Goal: Information Seeking & Learning: Learn about a topic

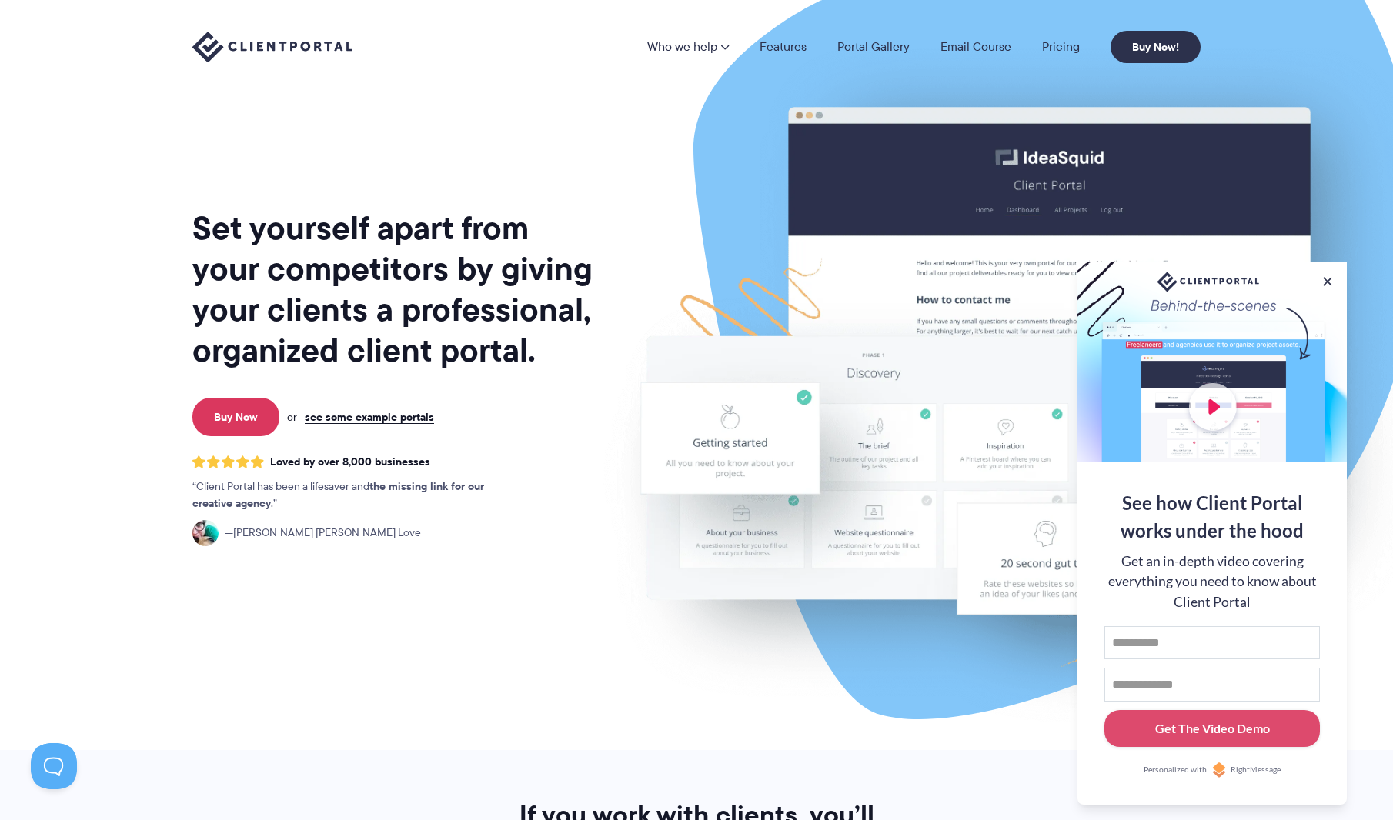
click at [1062, 41] on link "Pricing" at bounding box center [1061, 47] width 38 height 12
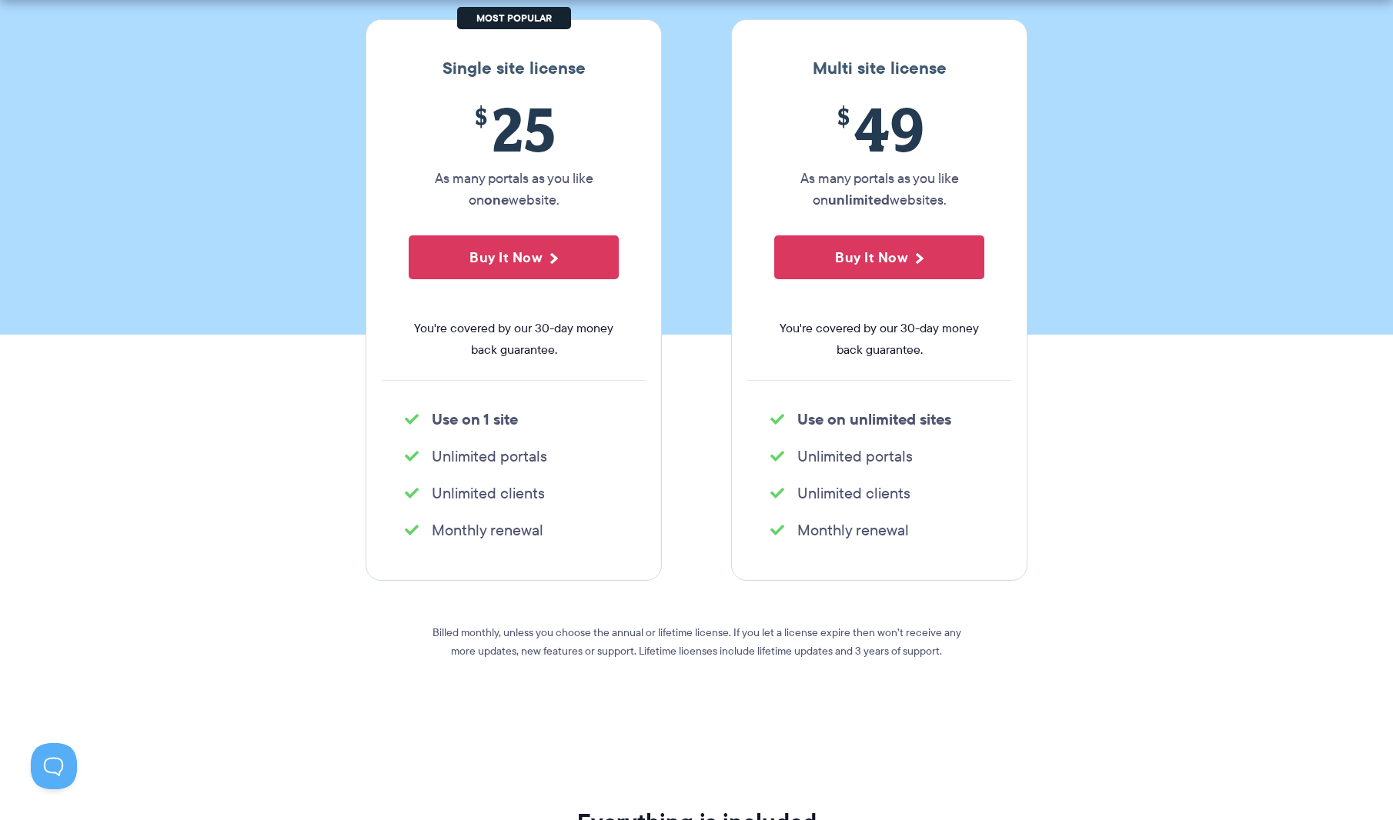
click at [1141, 429] on section "Single site license $ 25 As many portals as you like on one website. Buy It Now…" at bounding box center [696, 364] width 1393 height 782
click at [1247, 382] on section "Single site license $ 25 As many portals as you like on one website. Buy It Now…" at bounding box center [696, 364] width 1393 height 782
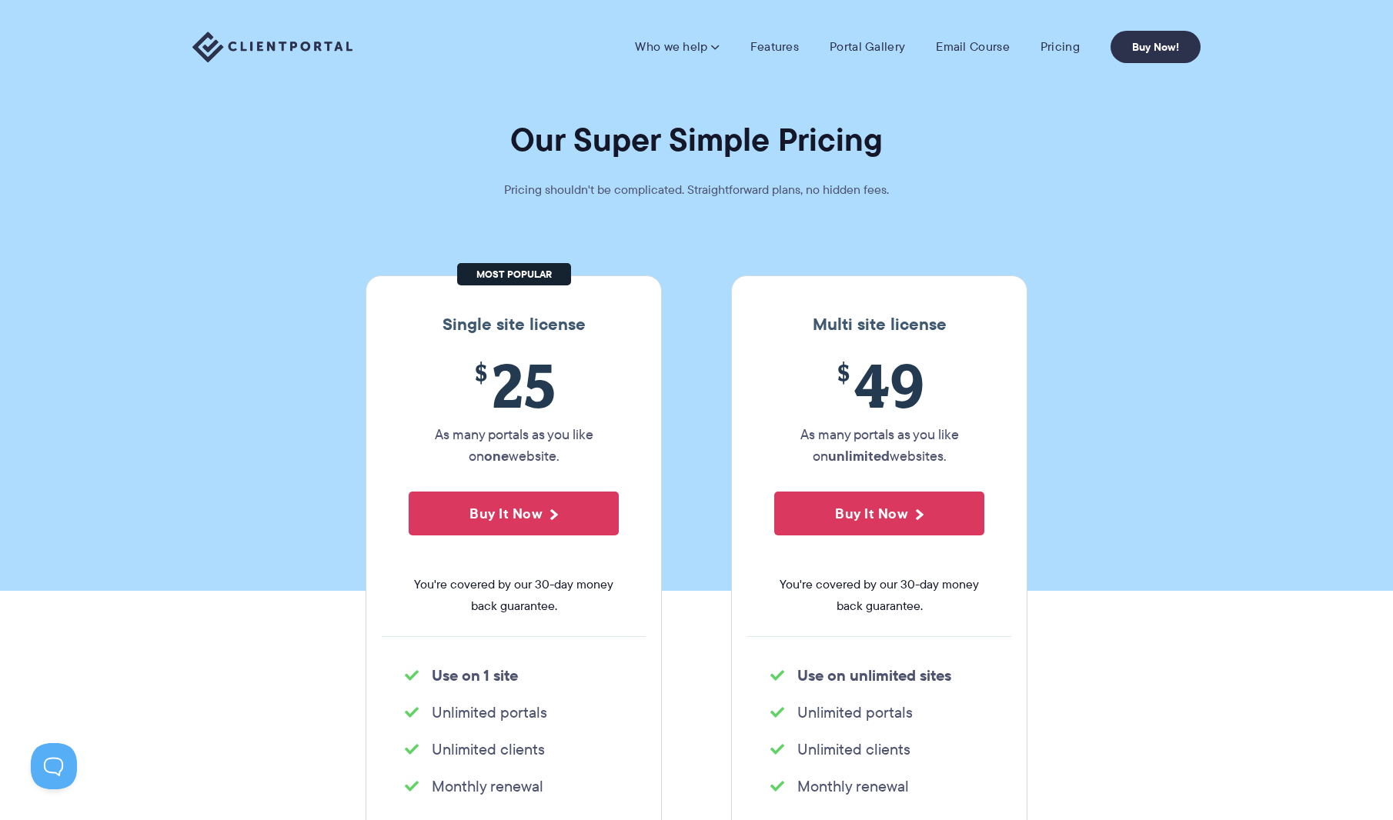
click at [264, 39] on img at bounding box center [272, 48] width 160 height 32
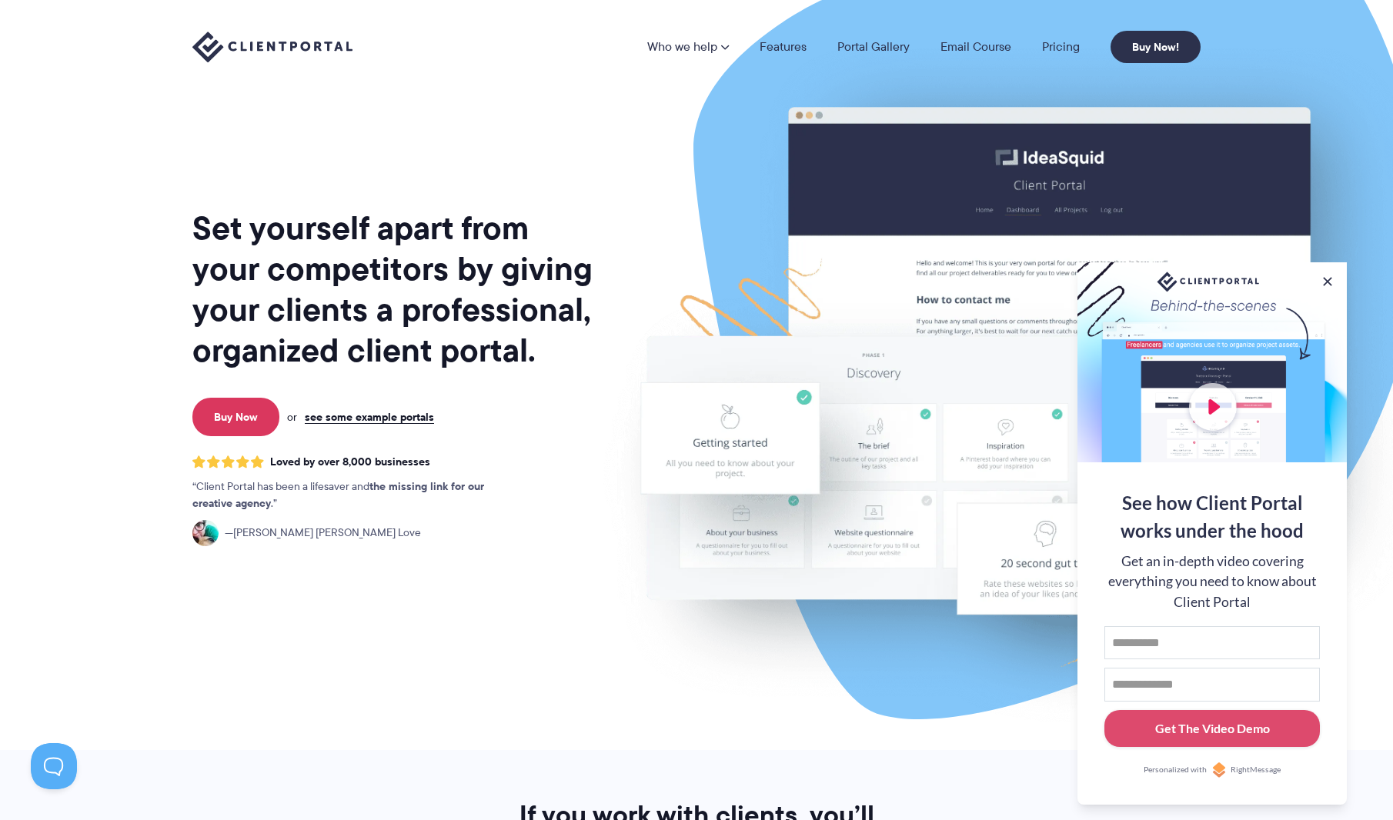
click at [1011, 319] on img at bounding box center [1006, 381] width 862 height 738
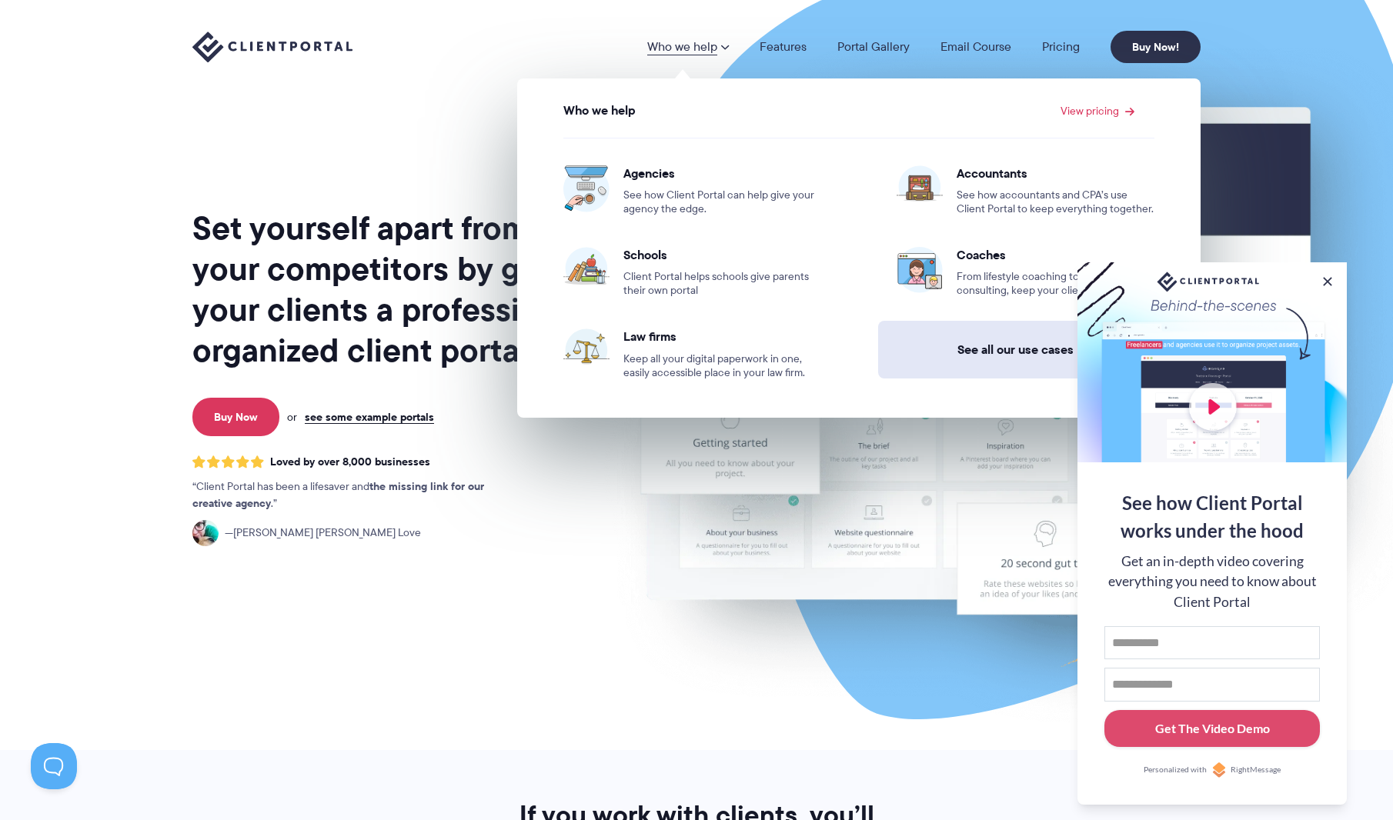
click at [992, 346] on link "See all our use cases →" at bounding box center [1025, 350] width 295 height 58
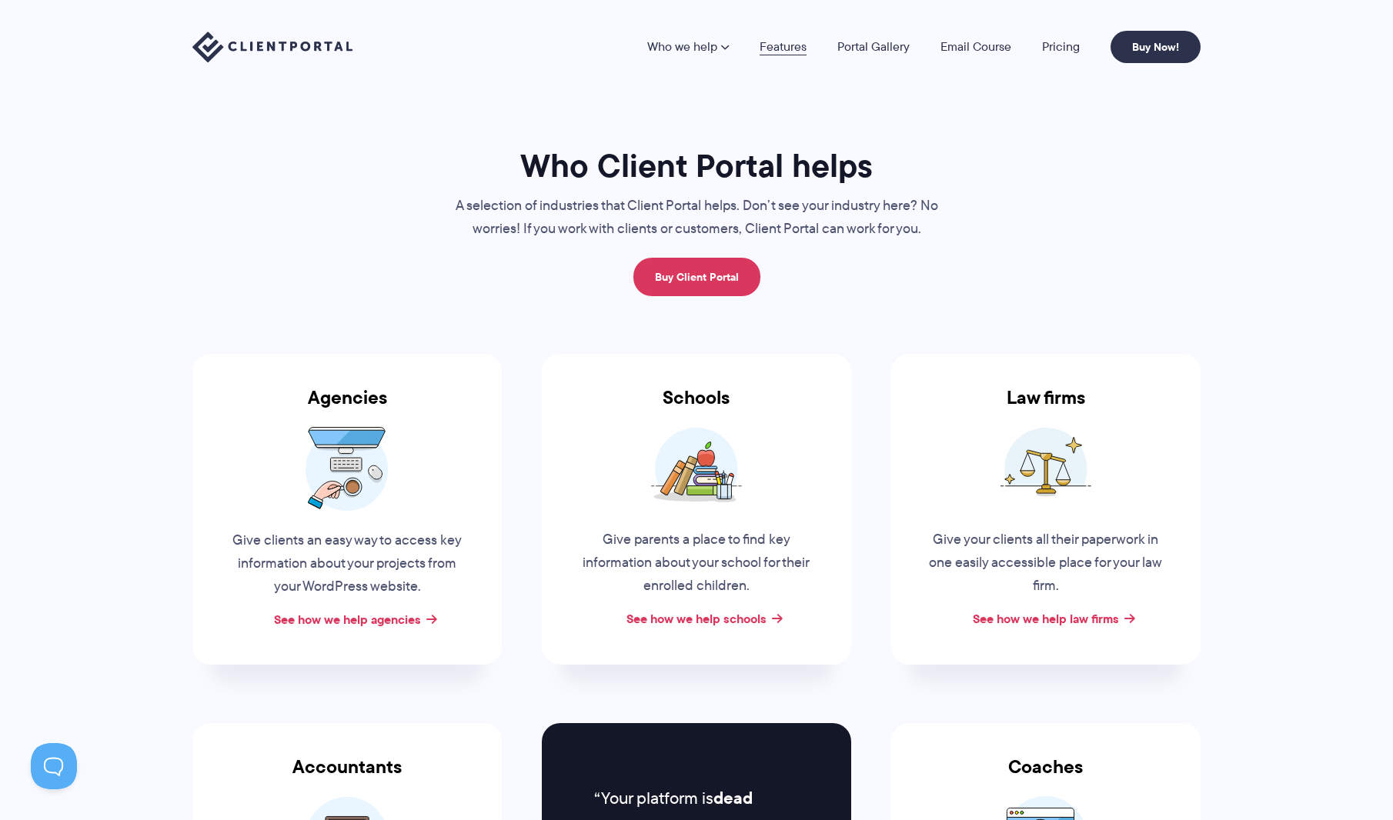
click at [796, 42] on link "Features" at bounding box center [782, 47] width 47 height 12
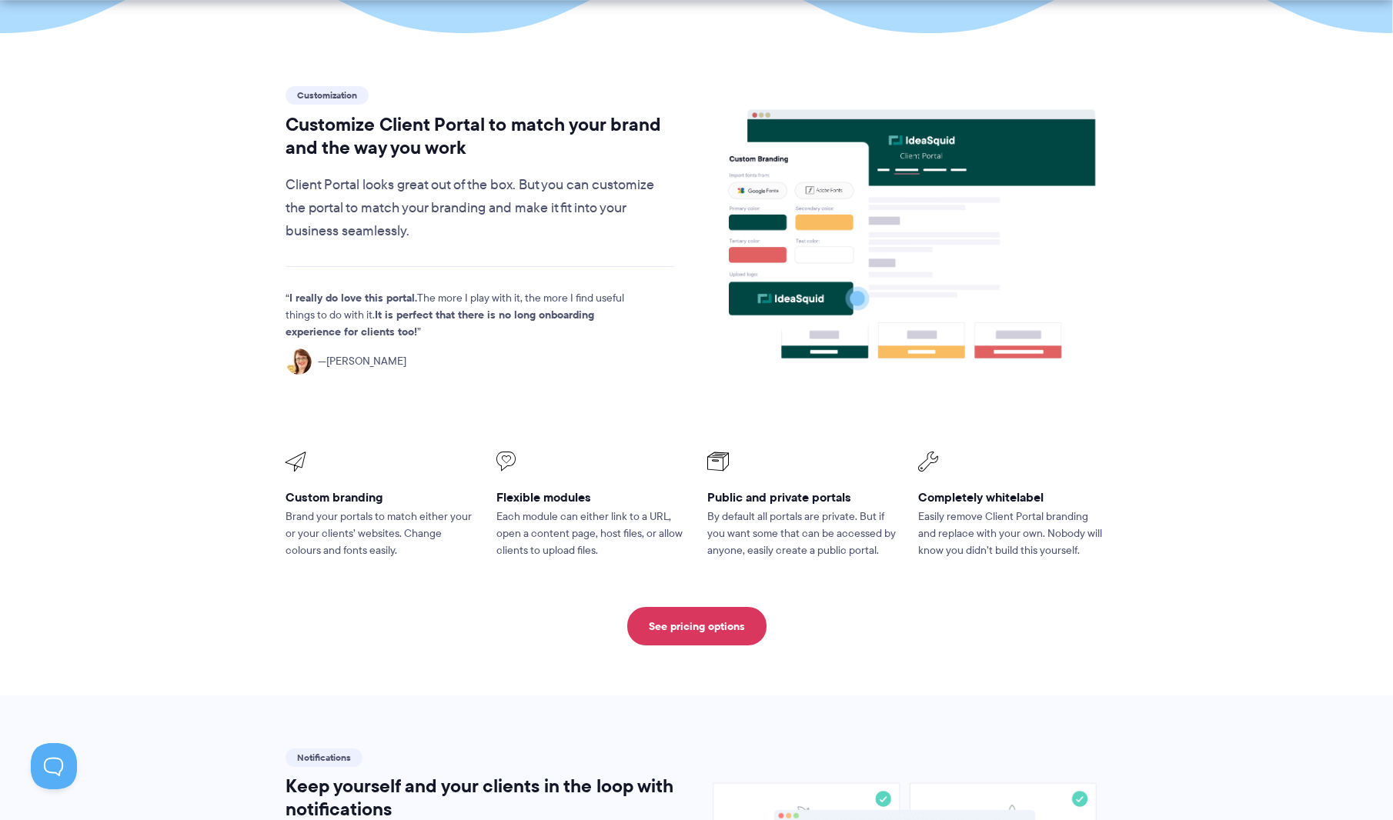
scroll to position [513, 0]
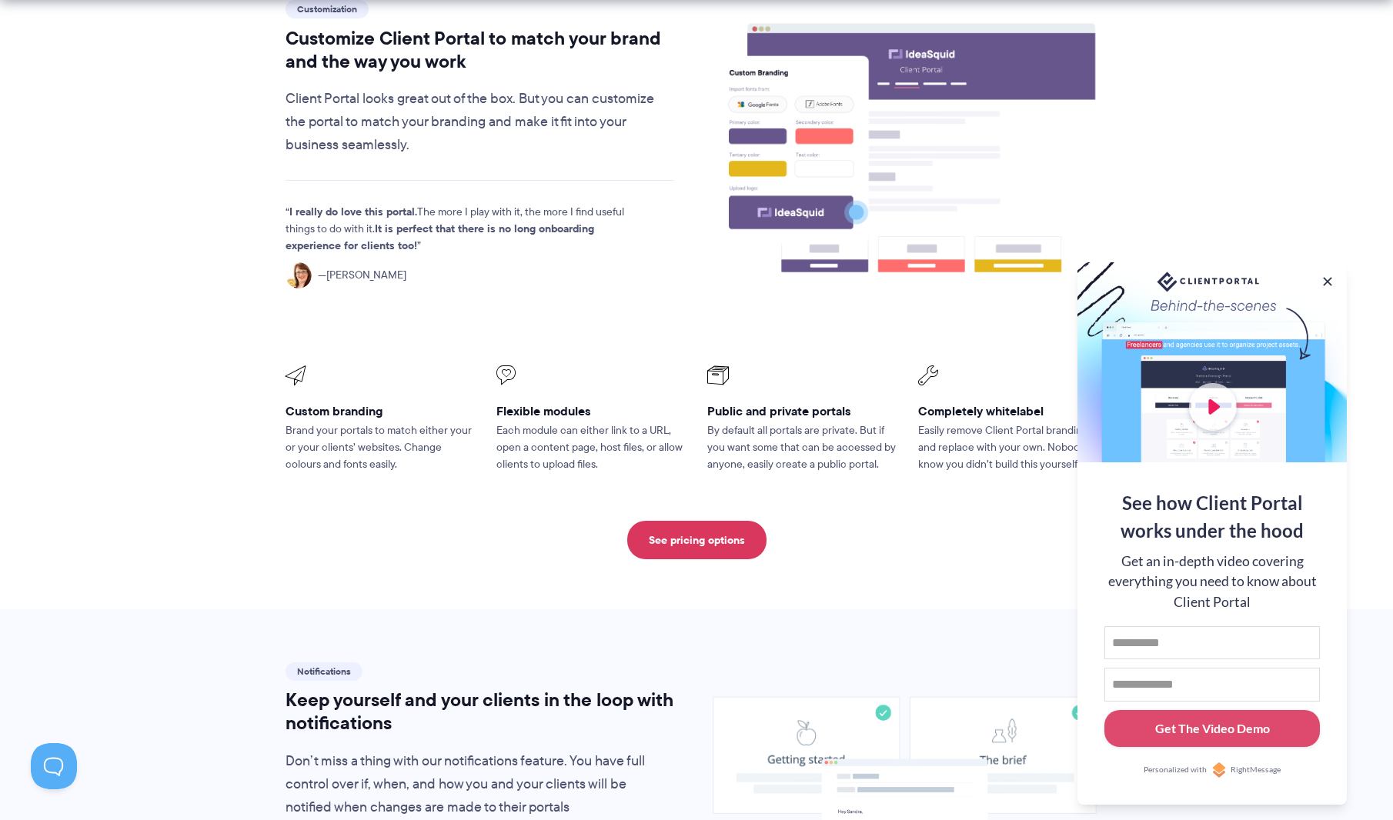
click at [1207, 407] on div at bounding box center [1211, 362] width 269 height 200
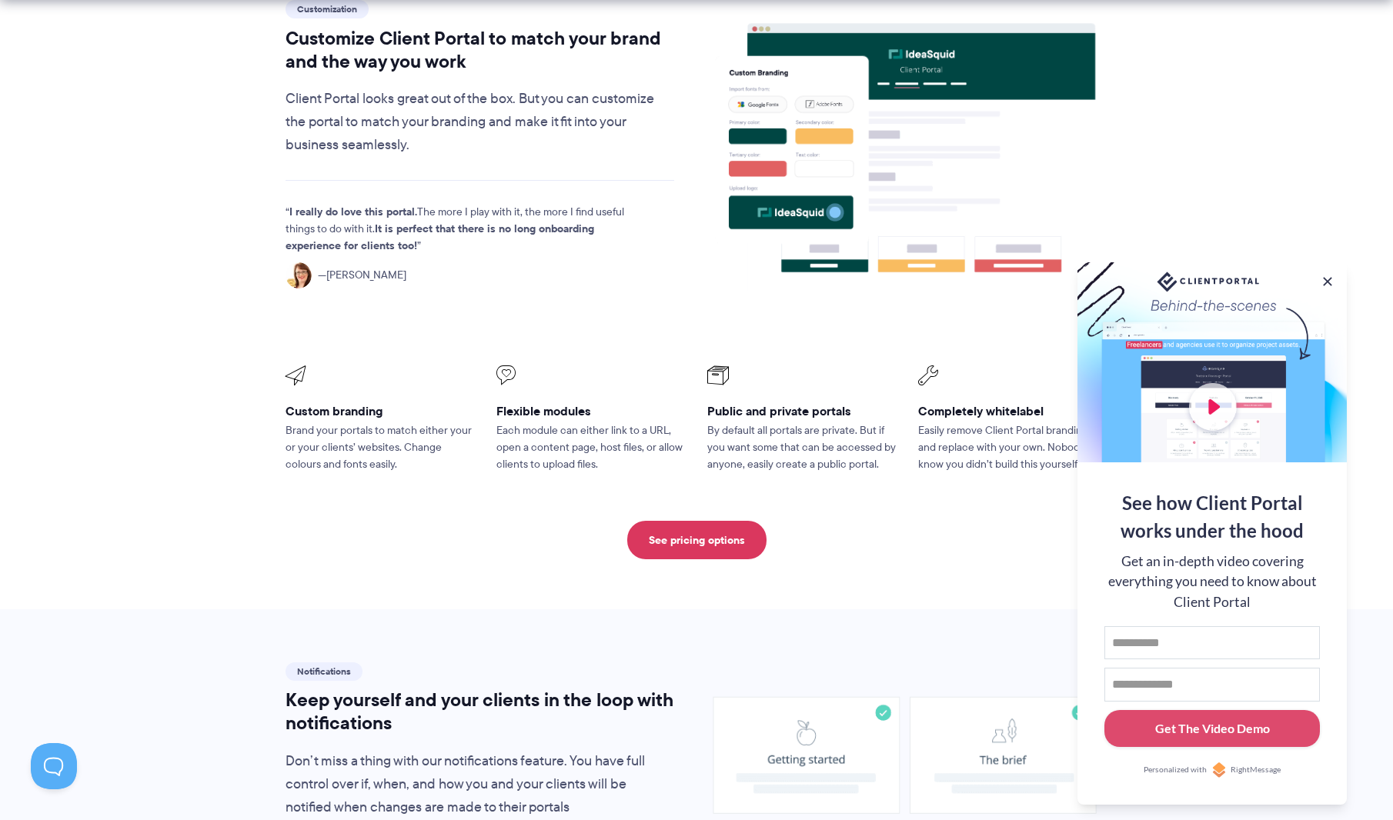
click at [1212, 403] on div at bounding box center [1211, 362] width 269 height 200
